Goal: Transaction & Acquisition: Book appointment/travel/reservation

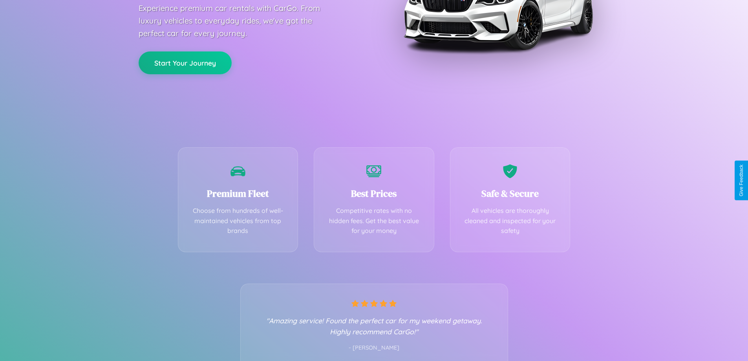
scroll to position [155, 0]
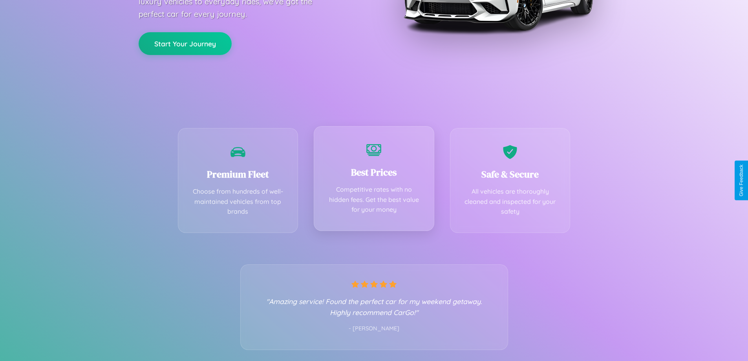
click at [374, 180] on div "Best Prices Competitive rates with no hidden fees. Get the best value for your …" at bounding box center [374, 178] width 121 height 105
click at [185, 43] on button "Start Your Journey" at bounding box center [185, 42] width 93 height 23
click at [185, 42] on button "Start Your Journey" at bounding box center [185, 42] width 93 height 23
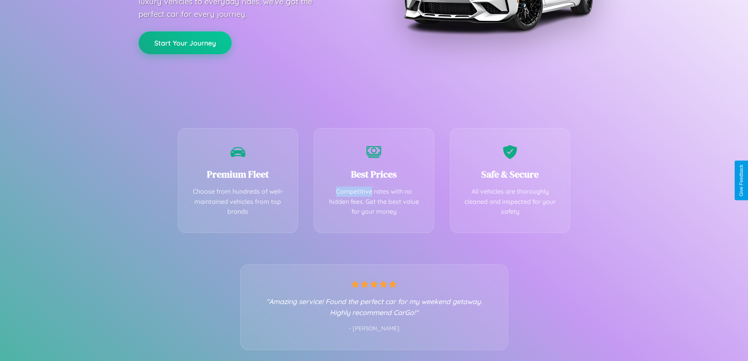
click at [185, 42] on button "Start Your Journey" at bounding box center [185, 42] width 93 height 23
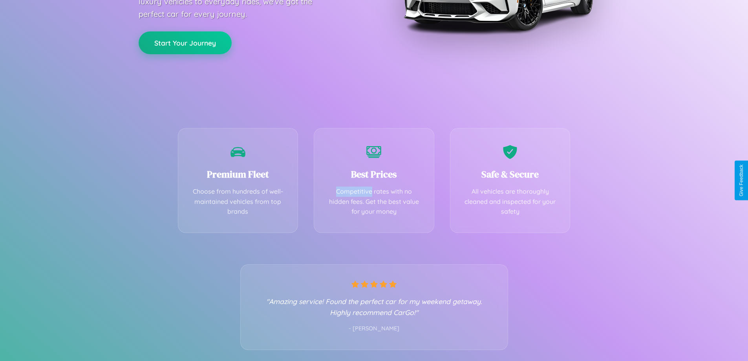
click at [185, 42] on button "Start Your Journey" at bounding box center [185, 42] width 93 height 23
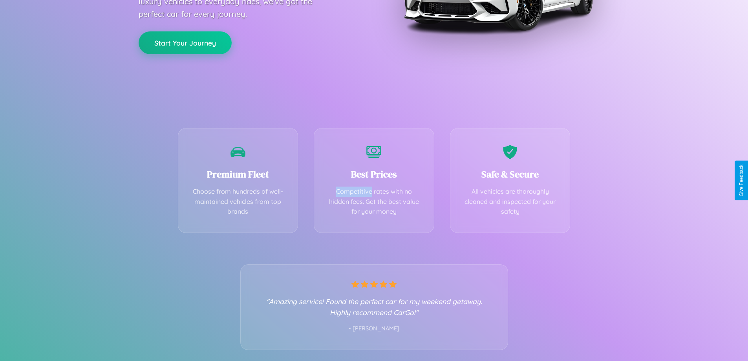
click at [185, 42] on button "Start Your Journey" at bounding box center [185, 42] width 93 height 23
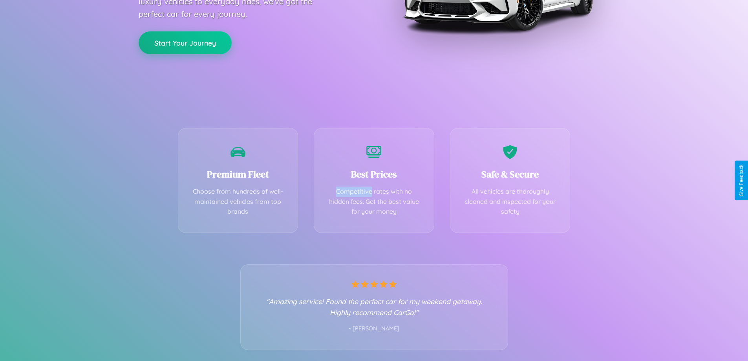
click at [185, 42] on button "Start Your Journey" at bounding box center [185, 42] width 93 height 23
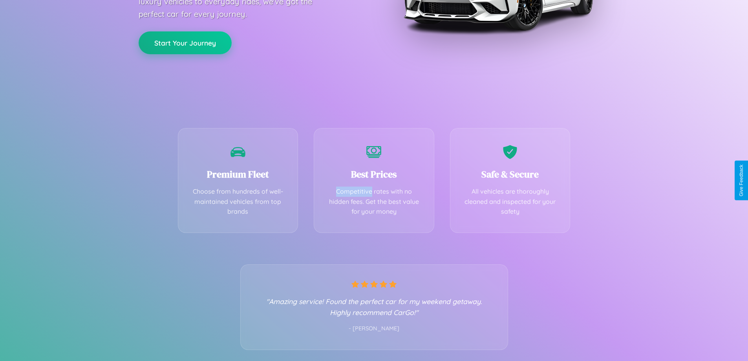
click at [185, 42] on button "Start Your Journey" at bounding box center [185, 42] width 93 height 23
